Goal: Task Accomplishment & Management: Use online tool/utility

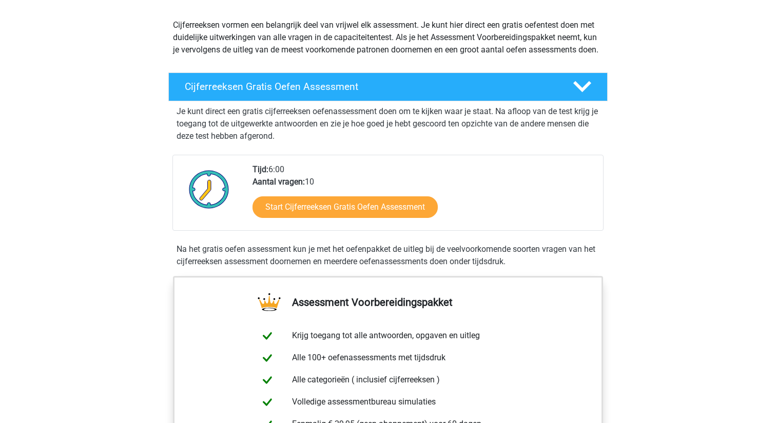
scroll to position [133, 0]
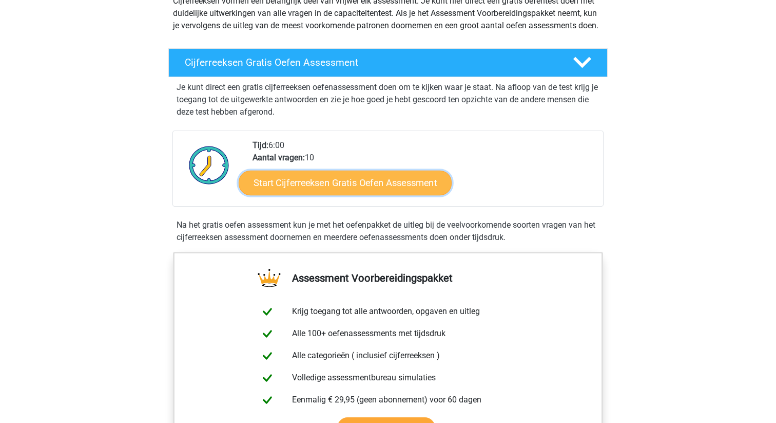
click at [392, 194] on link "Start Cijferreeksen Gratis Oefen Assessment" at bounding box center [345, 182] width 213 height 25
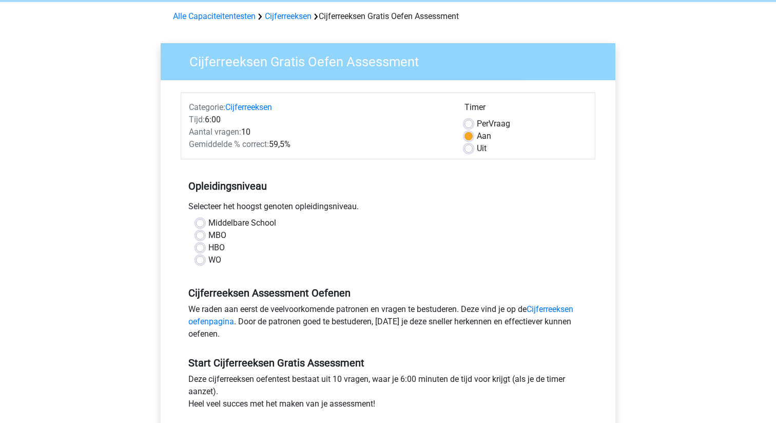
scroll to position [52, 0]
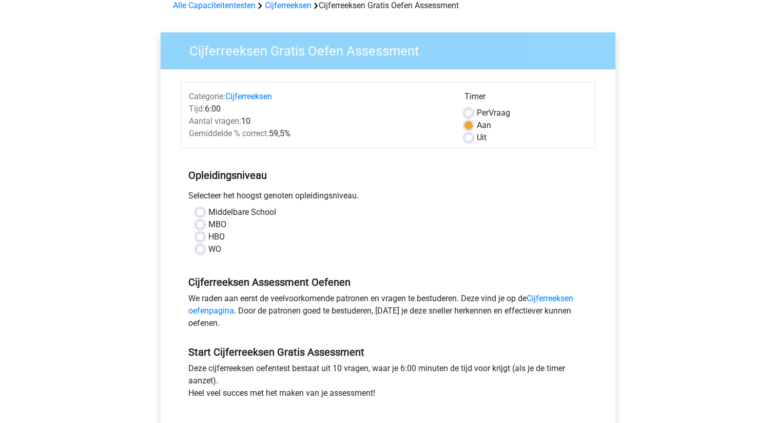
click at [208, 246] on label "WO" at bounding box center [214, 249] width 13 height 12
click at [199, 246] on input "WO" at bounding box center [200, 248] width 8 height 10
radio input "true"
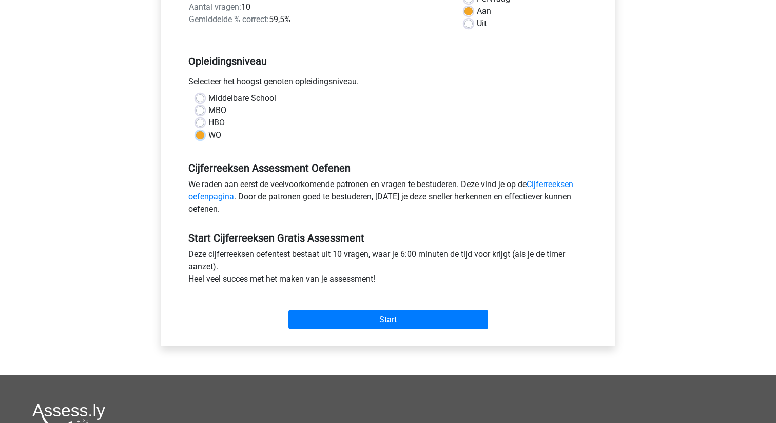
scroll to position [177, 0]
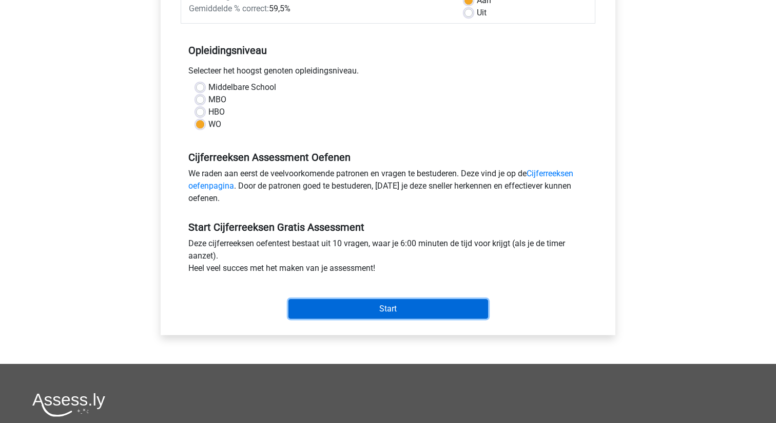
click at [403, 311] on input "Start" at bounding box center [389, 309] width 200 height 20
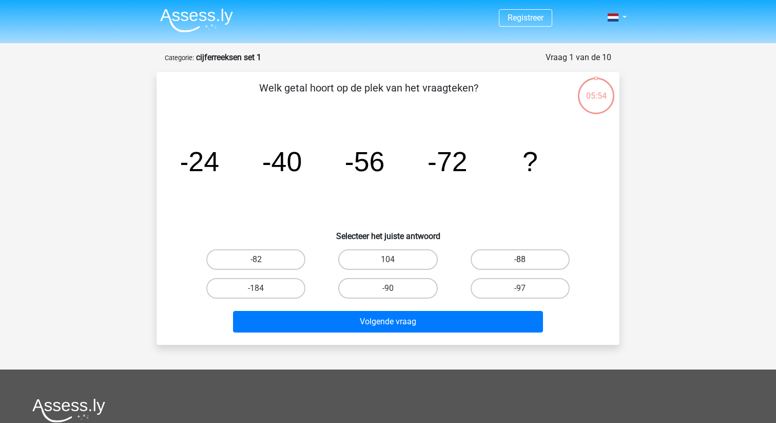
click at [510, 257] on label "-88" at bounding box center [520, 259] width 99 height 21
click at [520, 259] on input "-88" at bounding box center [523, 262] width 7 height 7
radio input "true"
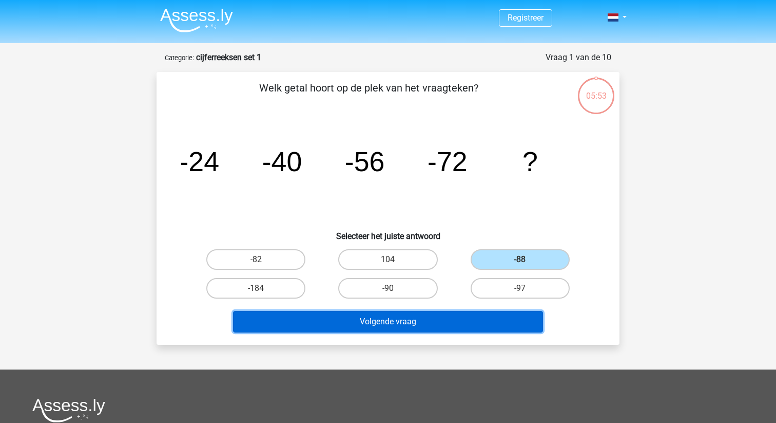
click at [432, 325] on button "Volgende vraag" at bounding box center [388, 322] width 311 height 22
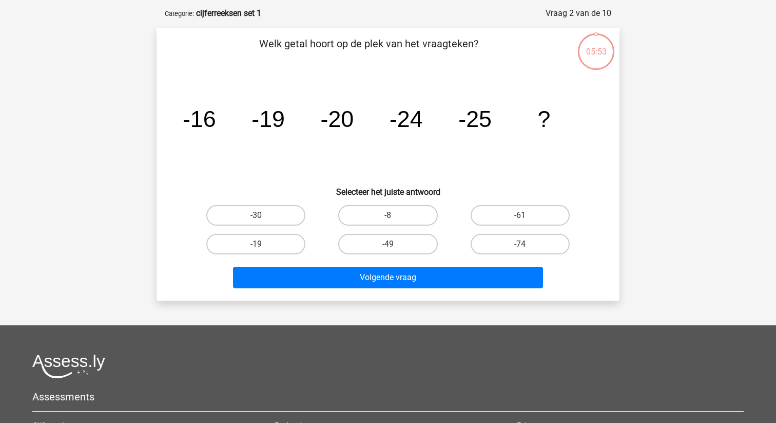
scroll to position [51, 0]
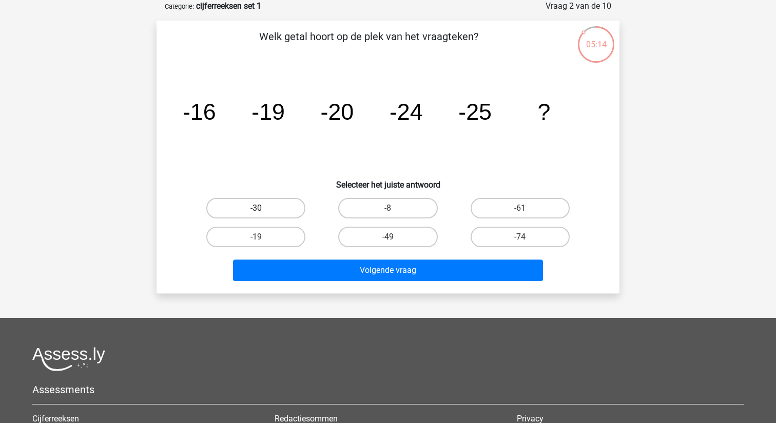
click at [269, 206] on label "-30" at bounding box center [255, 208] width 99 height 21
click at [263, 208] on input "-30" at bounding box center [259, 211] width 7 height 7
radio input "true"
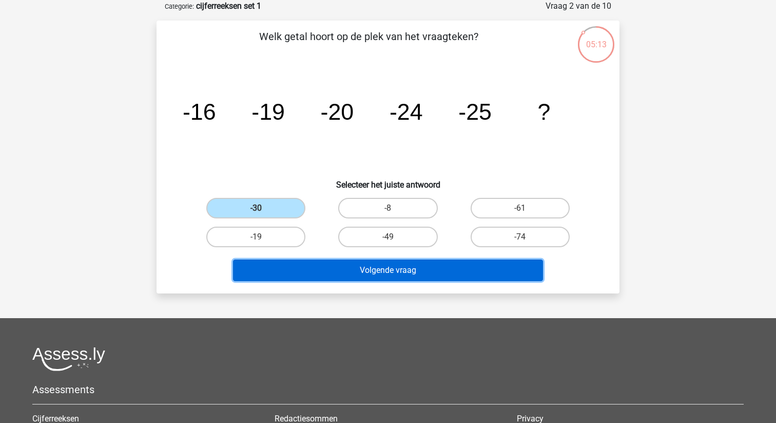
click at [374, 266] on button "Volgende vraag" at bounding box center [388, 270] width 311 height 22
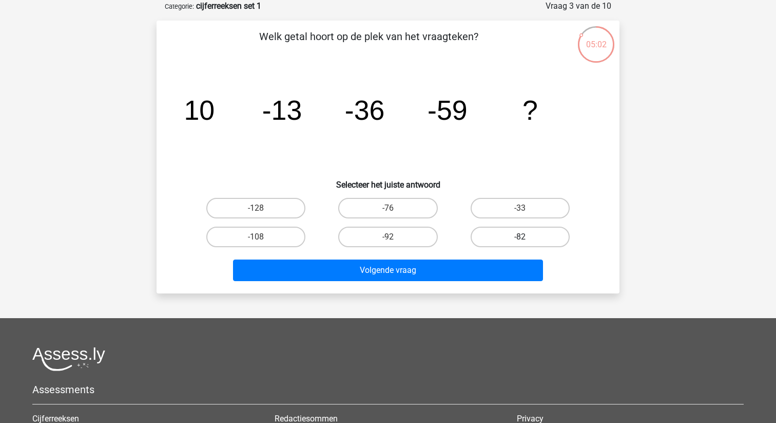
click at [519, 236] on label "-82" at bounding box center [520, 236] width 99 height 21
click at [520, 237] on input "-82" at bounding box center [523, 240] width 7 height 7
radio input "true"
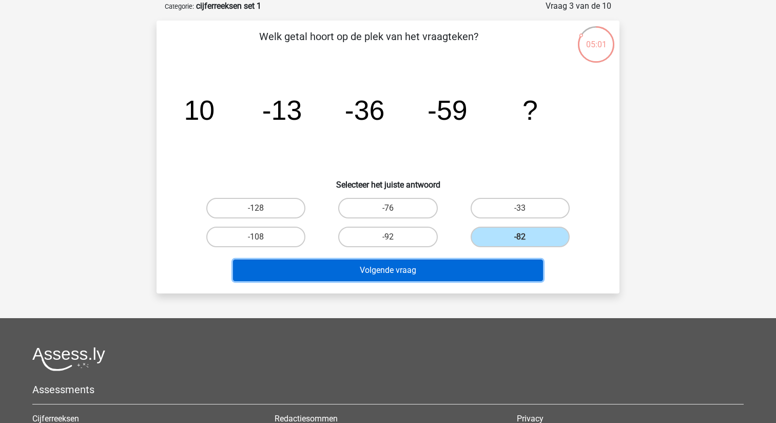
click at [434, 267] on button "Volgende vraag" at bounding box center [388, 270] width 311 height 22
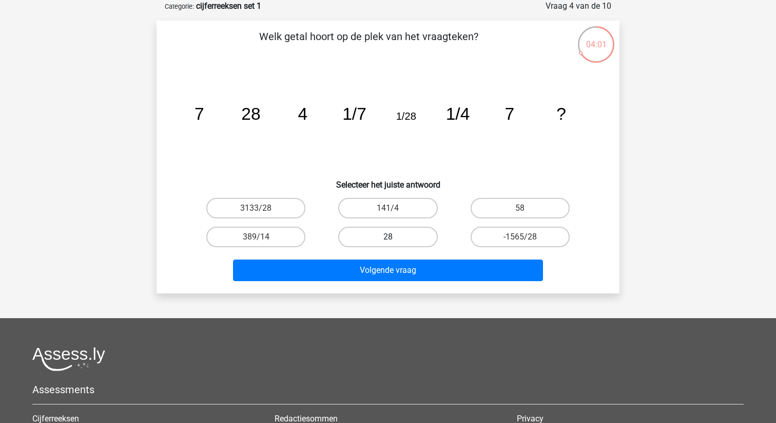
click at [379, 233] on label "28" at bounding box center [387, 236] width 99 height 21
click at [388, 237] on input "28" at bounding box center [391, 240] width 7 height 7
radio input "true"
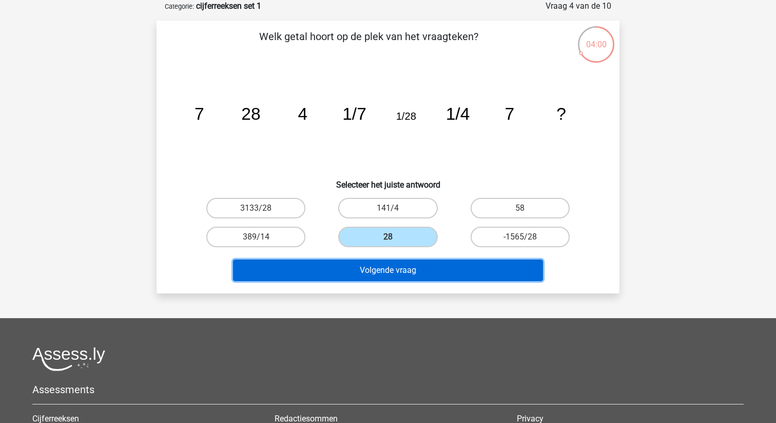
click at [390, 272] on button "Volgende vraag" at bounding box center [388, 270] width 311 height 22
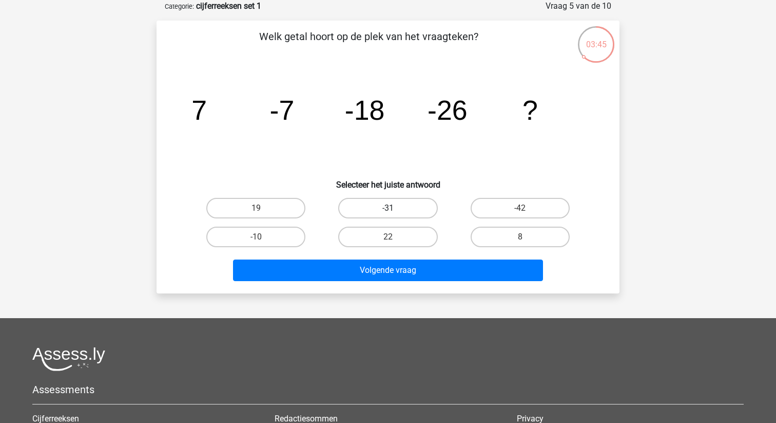
click at [406, 203] on label "-31" at bounding box center [387, 208] width 99 height 21
click at [395, 208] on input "-31" at bounding box center [391, 211] width 7 height 7
radio input "true"
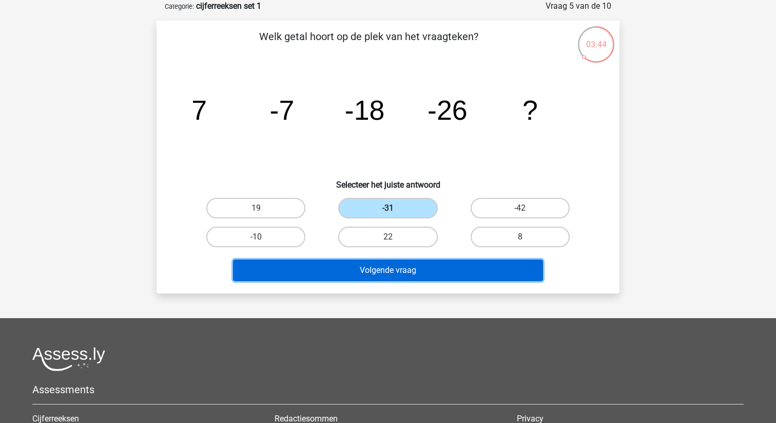
click at [409, 271] on button "Volgende vraag" at bounding box center [388, 270] width 311 height 22
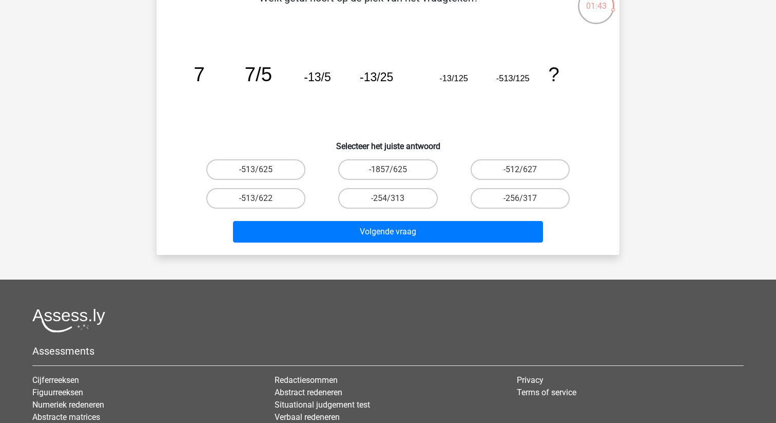
scroll to position [93, 0]
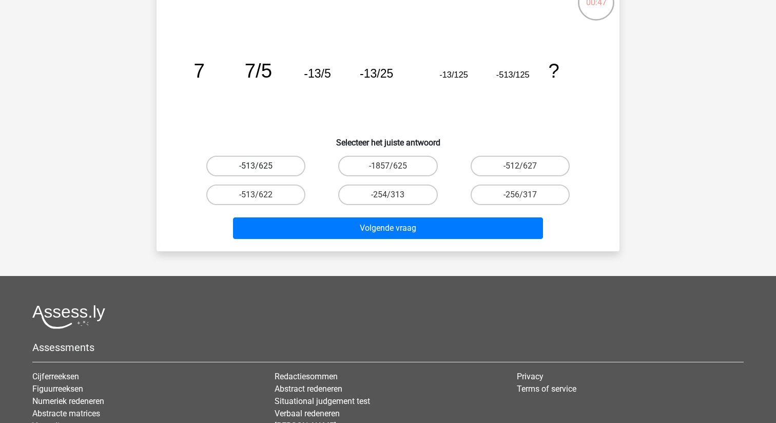
click at [287, 162] on label "-513/625" at bounding box center [255, 166] width 99 height 21
click at [263, 166] on input "-513/625" at bounding box center [259, 169] width 7 height 7
radio input "true"
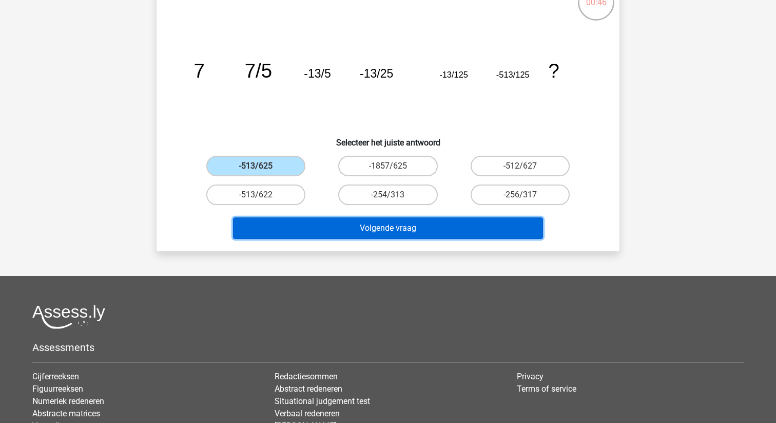
click at [369, 230] on button "Volgende vraag" at bounding box center [388, 228] width 311 height 22
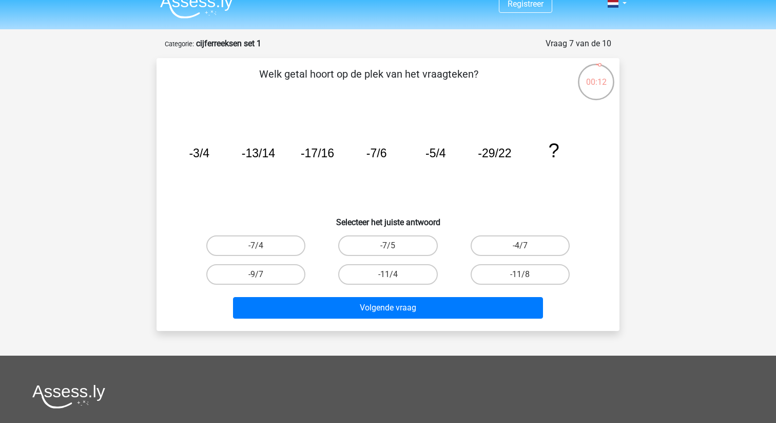
scroll to position [10, 0]
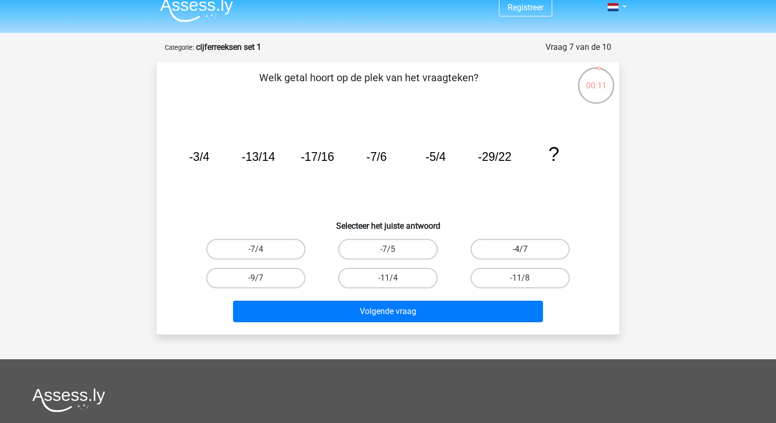
click at [515, 247] on label "-4/7" at bounding box center [520, 249] width 99 height 21
click at [520, 249] on input "-4/7" at bounding box center [523, 252] width 7 height 7
radio input "true"
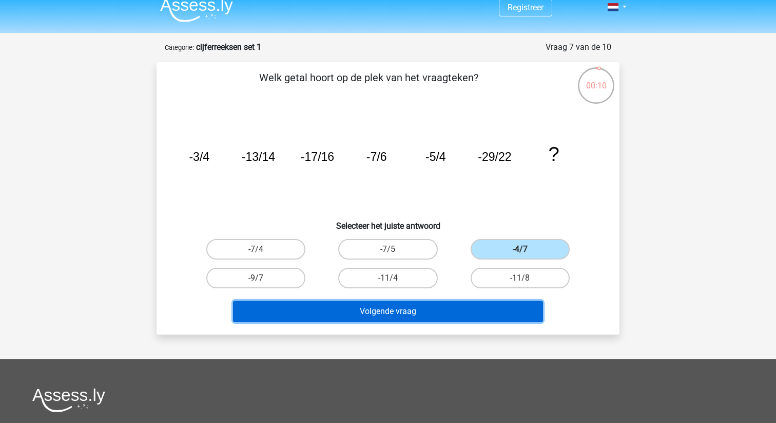
click at [475, 302] on button "Volgende vraag" at bounding box center [388, 311] width 311 height 22
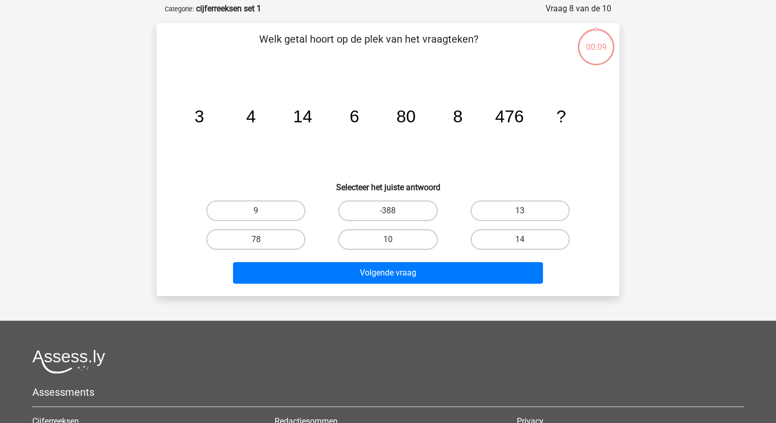
scroll to position [51, 0]
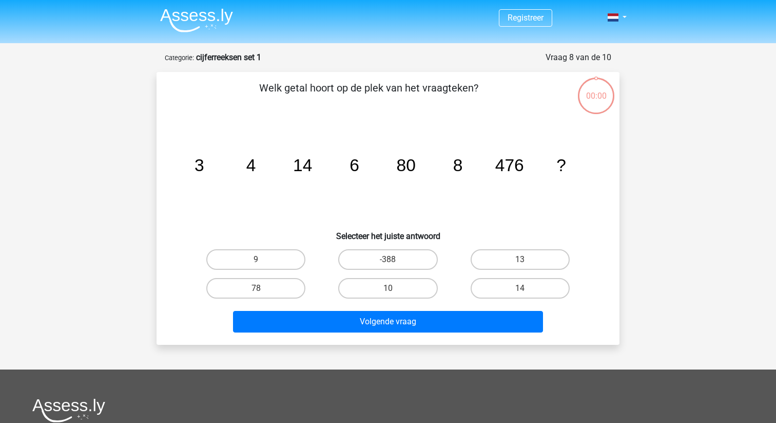
scroll to position [51, 0]
